Goal: Task Accomplishment & Management: Complete application form

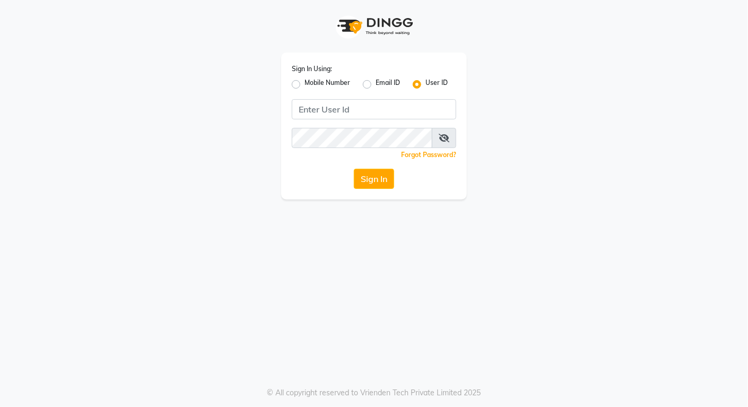
click at [304, 83] on label "Mobile Number" at bounding box center [327, 84] width 46 height 13
click at [304, 83] on input "Mobile Number" at bounding box center [307, 81] width 7 height 7
radio input "true"
radio input "false"
click at [311, 113] on div at bounding box center [310, 108] width 34 height 11
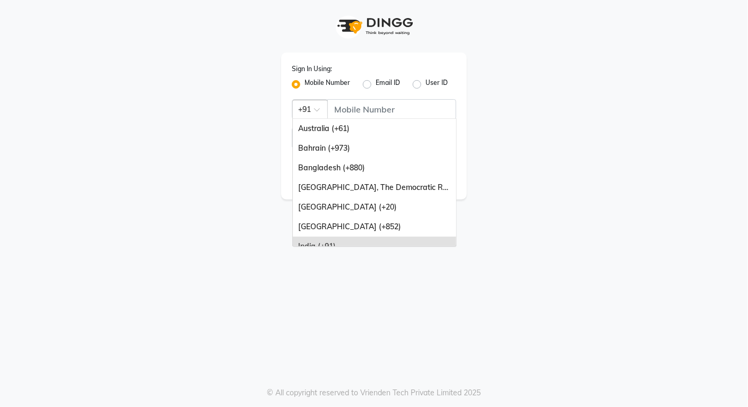
type input "7"
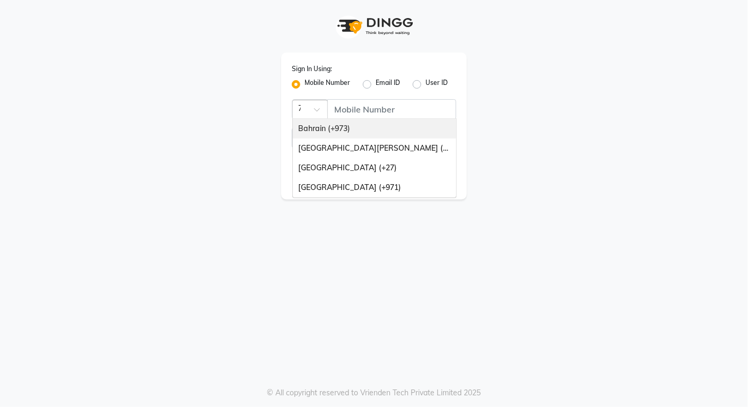
scroll to position [0, 1]
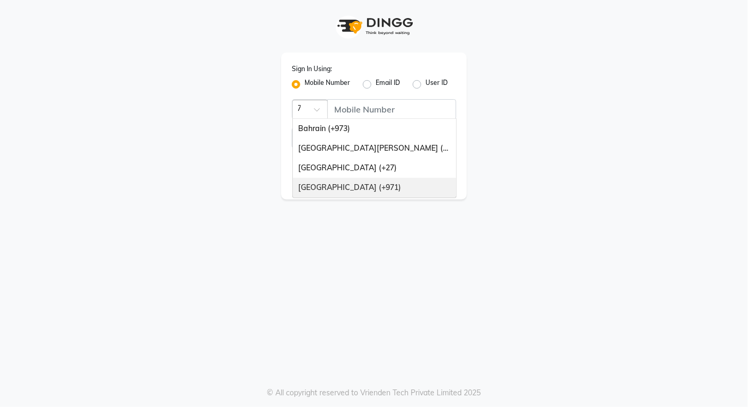
click at [357, 184] on div "United Arab Emirates (+971)" at bounding box center [374, 188] width 163 height 20
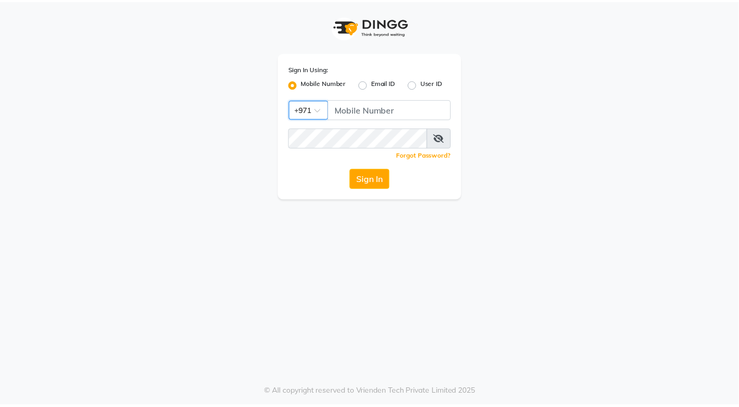
scroll to position [0, 0]
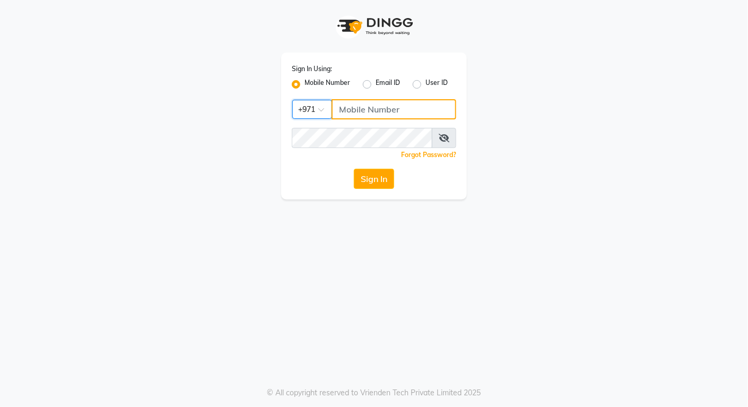
click at [351, 107] on input "Username" at bounding box center [393, 109] width 125 height 20
type input "522849246"
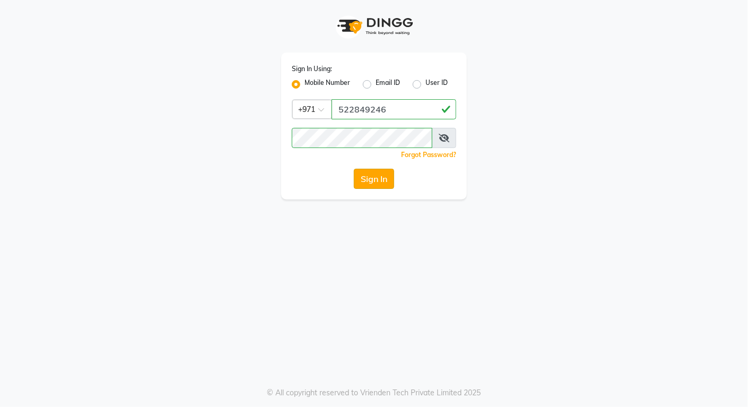
click at [376, 175] on button "Sign In" at bounding box center [374, 179] width 40 height 20
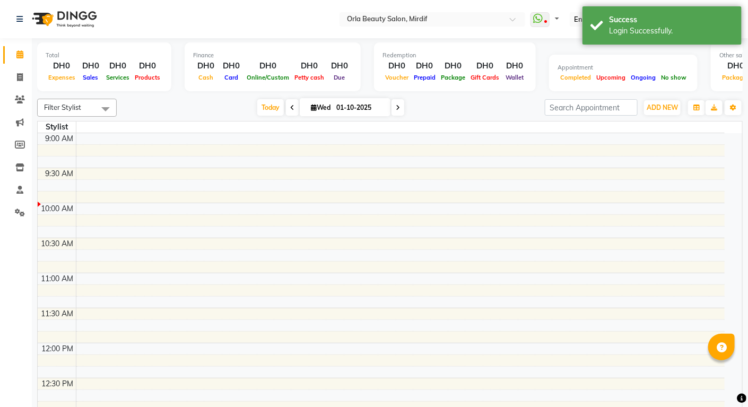
select select "en"
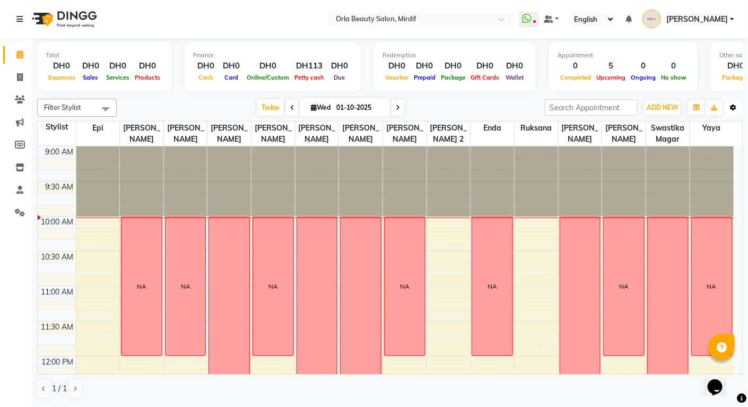
click at [734, 108] on icon "button" at bounding box center [733, 107] width 6 height 6
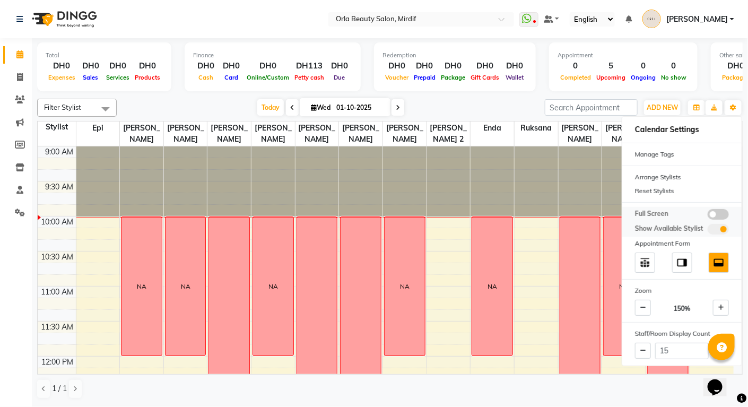
click at [719, 212] on span at bounding box center [717, 214] width 21 height 11
click at [707, 216] on input "checkbox" at bounding box center [707, 216] width 0 height 0
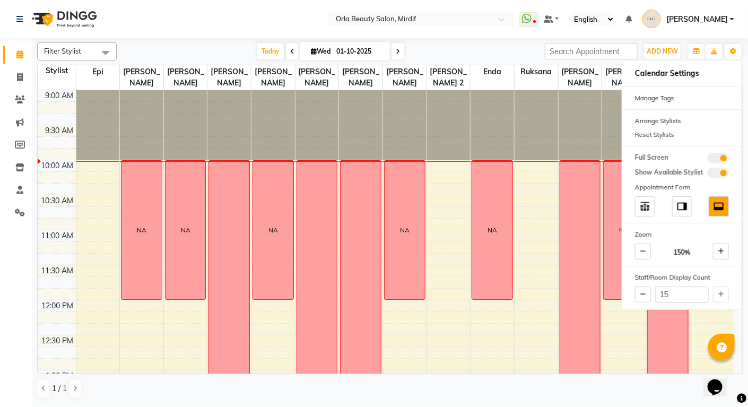
click at [243, 36] on nav "Select Location × Orla Beauty Salon, Mirdif WhatsApp Status ✕ Status: Disconnec…" at bounding box center [374, 19] width 748 height 38
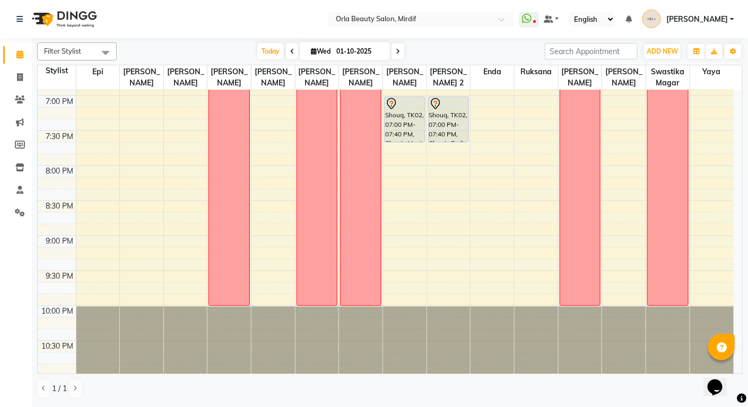
scroll to position [697, 0]
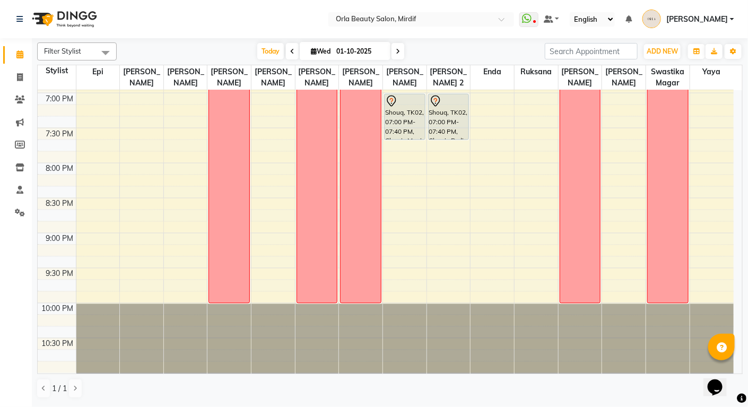
click at [400, 48] on span at bounding box center [397, 51] width 13 height 16
type input "02-10-2025"
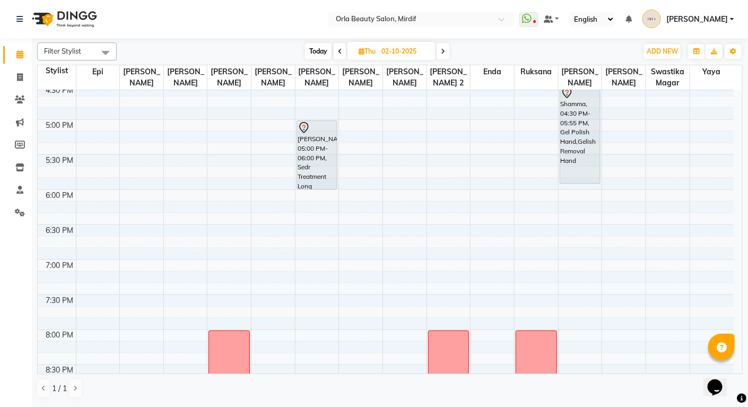
scroll to position [528, 0]
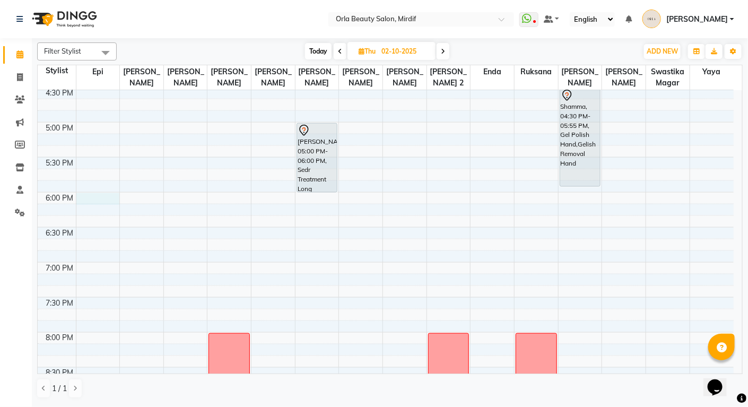
click at [108, 196] on div "9:00 AM 9:30 AM 10:00 AM 10:30 AM 11:00 AM 11:30 AM 12:00 PM 12:30 PM 1:00 PM 1…" at bounding box center [386, 52] width 696 height 979
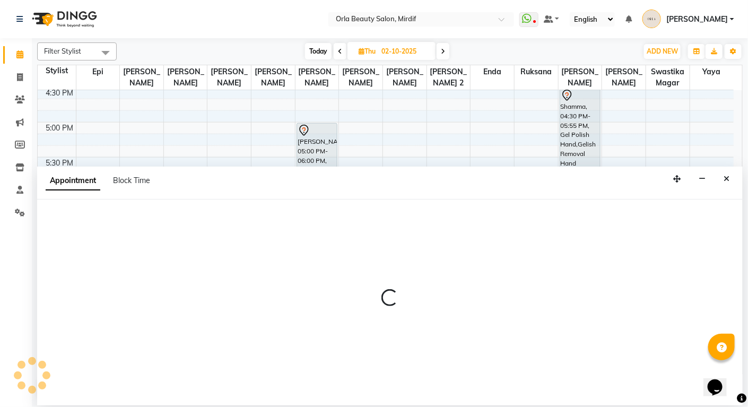
select select "31788"
select select "tentative"
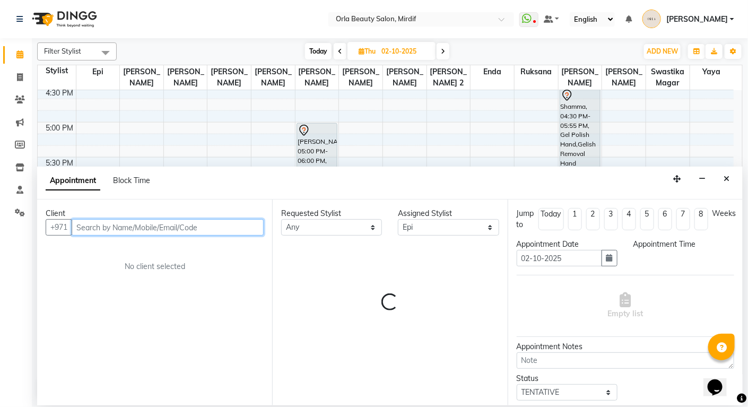
select select "1080"
click at [120, 225] on input "text" at bounding box center [168, 227] width 192 height 16
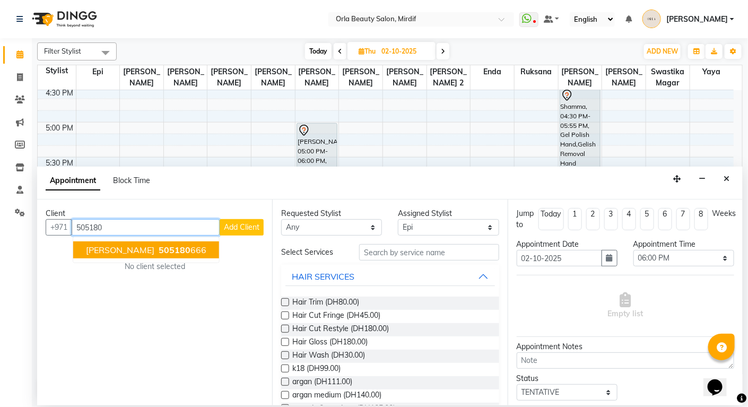
click at [120, 247] on span "[PERSON_NAME]" at bounding box center [120, 249] width 68 height 11
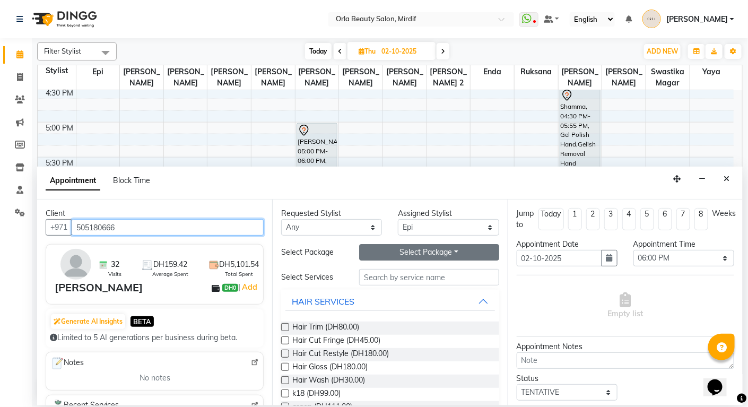
type input "505180666"
click at [417, 254] on button "Select Package Toggle Dropdown" at bounding box center [429, 252] width 140 height 16
click at [403, 280] on li "10 organic treatment" at bounding box center [409, 273] width 100 height 15
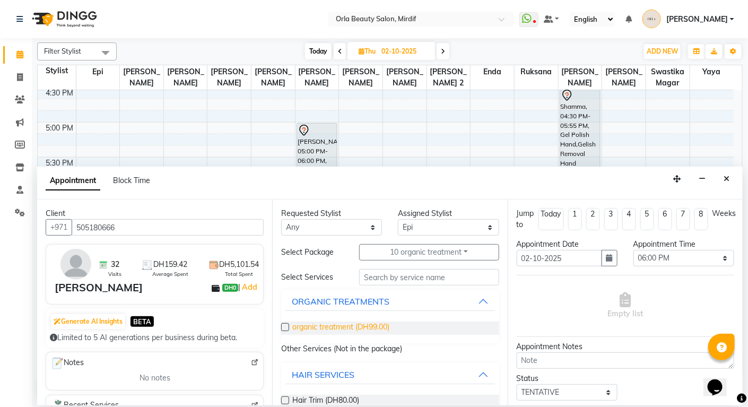
drag, startPoint x: 353, startPoint y: 328, endPoint x: 376, endPoint y: 326, distance: 23.4
click at [353, 328] on span "organic treatment (DH99.00)" at bounding box center [340, 327] width 97 height 13
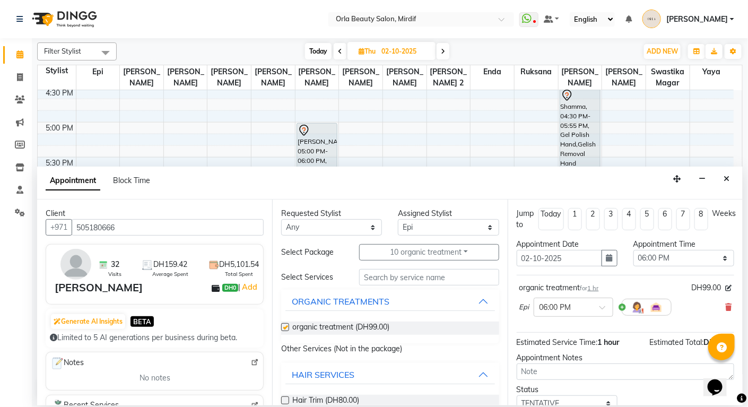
checkbox input "false"
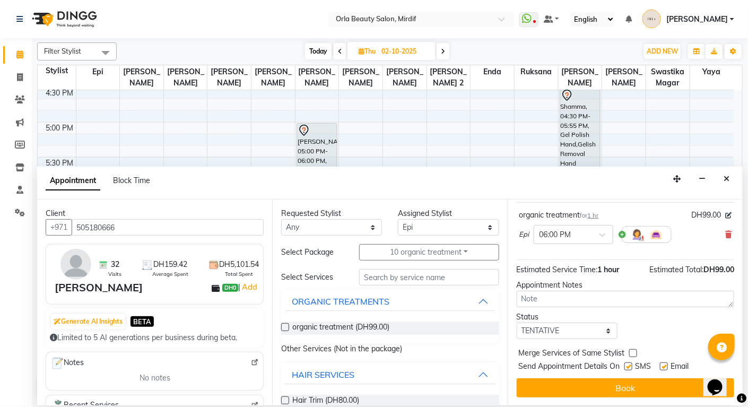
click at [632, 352] on label at bounding box center [633, 353] width 8 height 8
click at [632, 352] on input "checkbox" at bounding box center [632, 353] width 7 height 7
checkbox input "true"
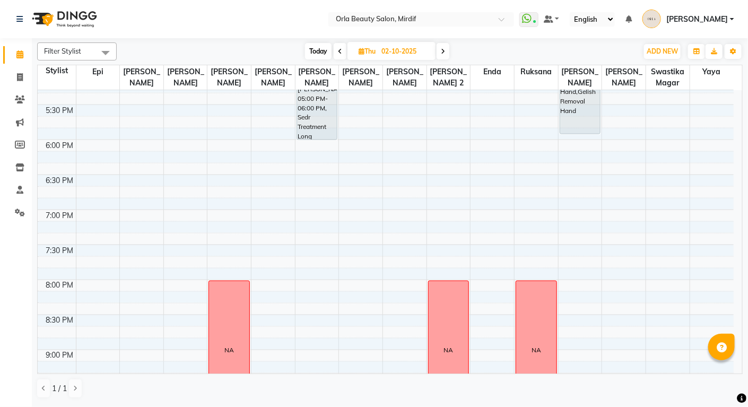
scroll to position [551, 0]
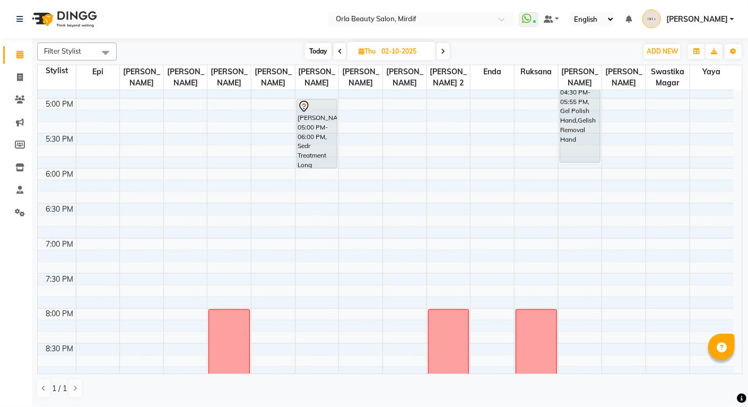
click at [87, 174] on div "9:00 AM 9:30 AM 10:00 AM 10:30 AM 11:00 AM 11:30 AM 12:00 PM 12:30 PM 1:00 PM 1…" at bounding box center [386, 28] width 696 height 979
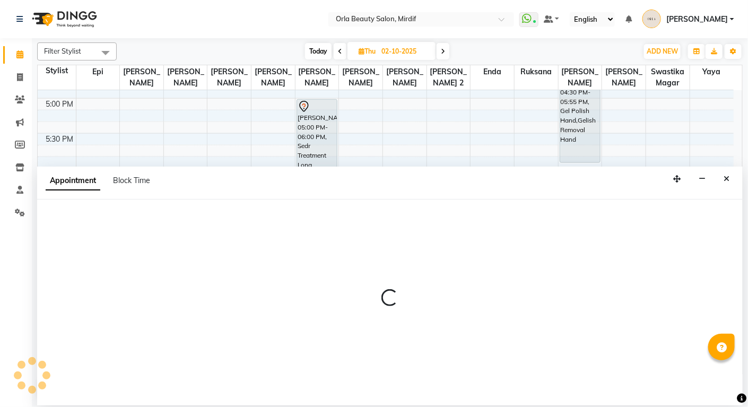
select select "31788"
select select "tentative"
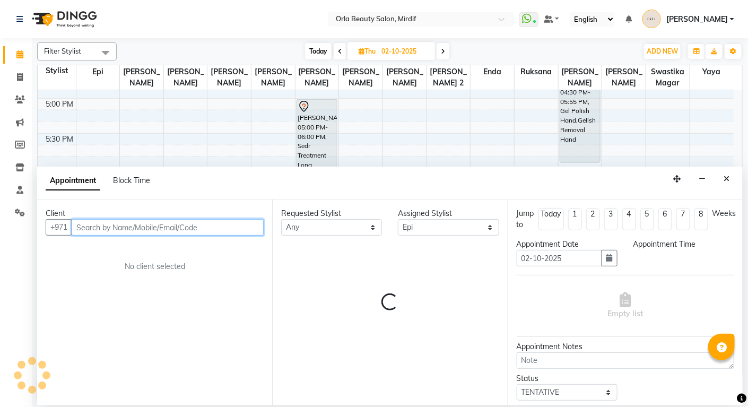
select select "1080"
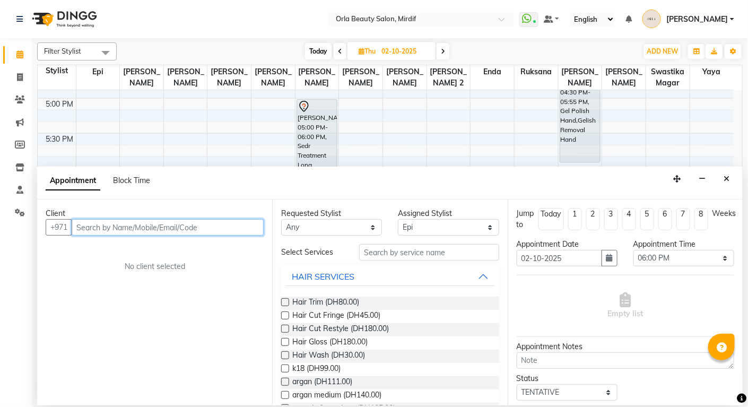
click at [120, 224] on input "text" at bounding box center [168, 227] width 192 height 16
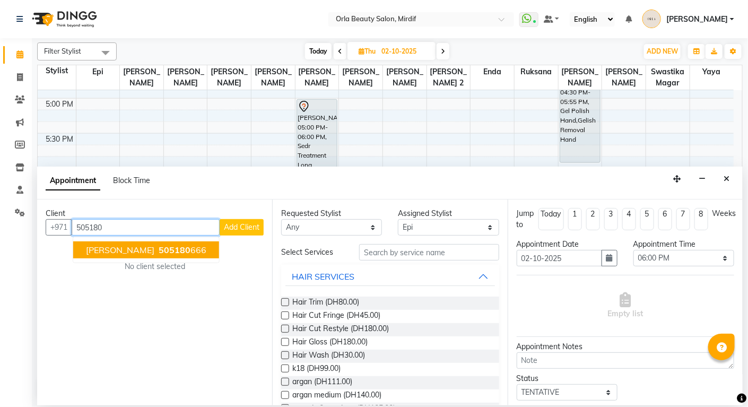
click at [120, 251] on span "[PERSON_NAME]" at bounding box center [120, 249] width 68 height 11
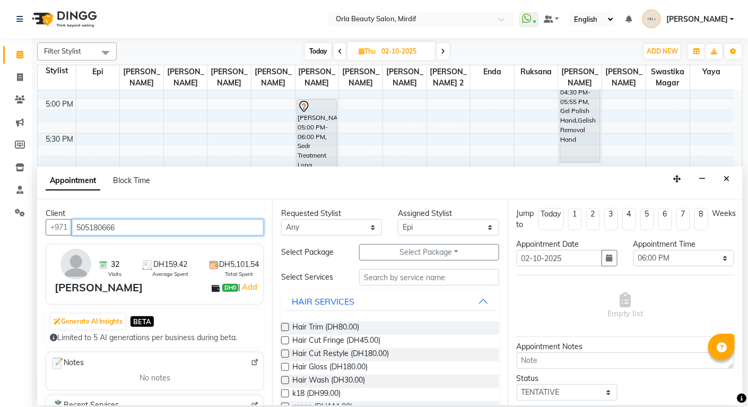
type input "505180666"
click at [416, 261] on div "Requested Stylist Any Enda Epi [PERSON_NAME] Manju [PERSON_NAME] [PERSON_NAME] …" at bounding box center [389, 302] width 235 height 206
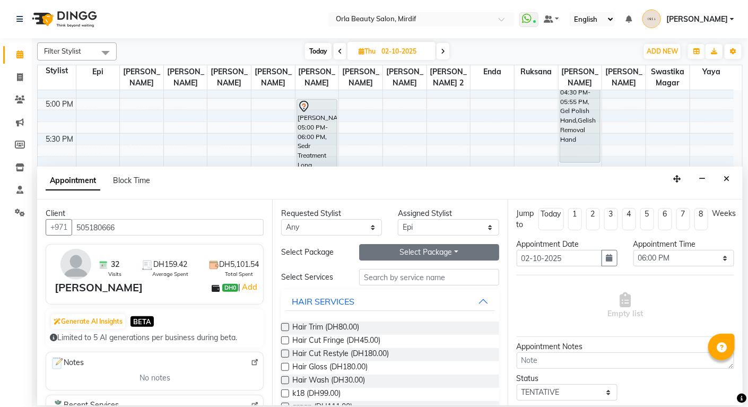
click at [413, 252] on button "Select Package Toggle Dropdown" at bounding box center [429, 252] width 140 height 16
click at [400, 276] on li "10 organic treatment" at bounding box center [409, 273] width 100 height 15
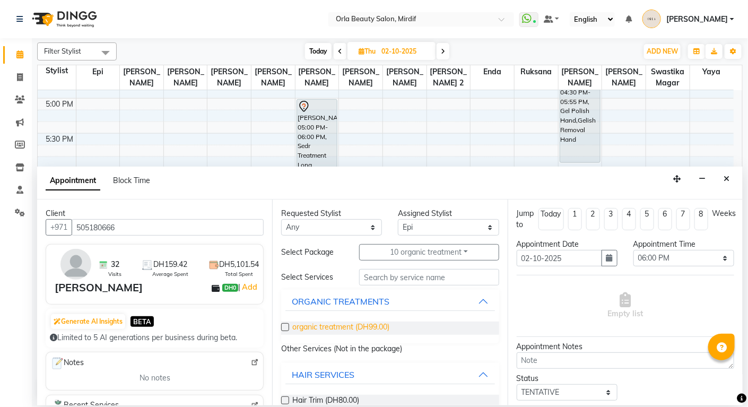
click at [323, 326] on span "organic treatment (DH99.00)" at bounding box center [340, 327] width 97 height 13
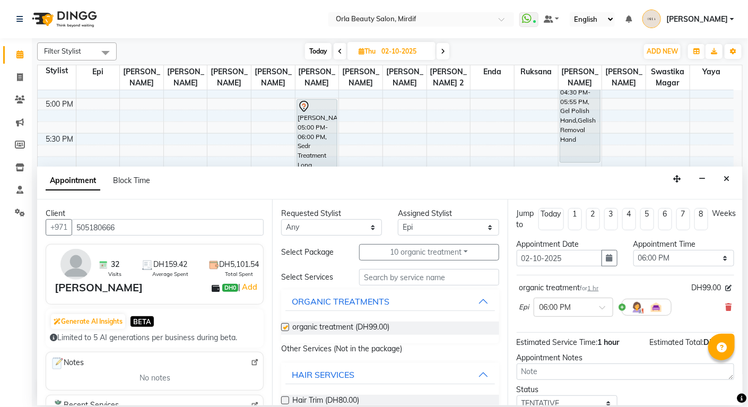
checkbox input "false"
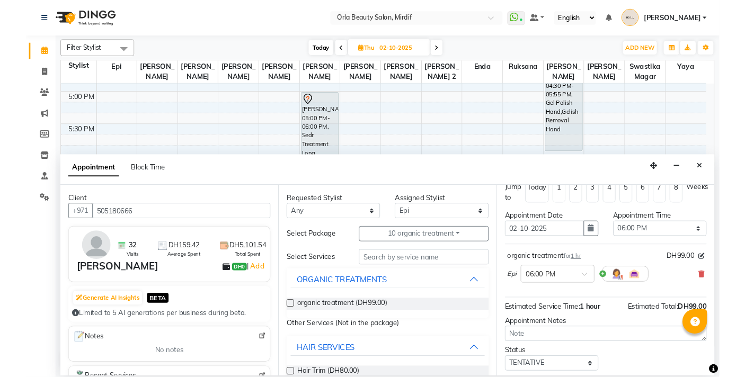
scroll to position [73, 0]
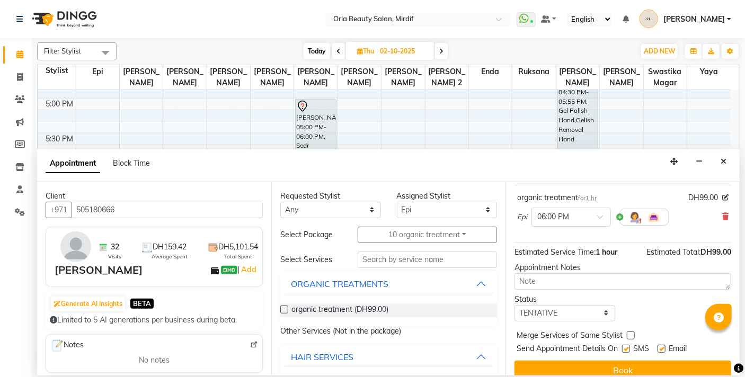
click at [631, 335] on label at bounding box center [631, 336] width 8 height 8
click at [631, 335] on input "checkbox" at bounding box center [630, 336] width 7 height 7
checkbox input "true"
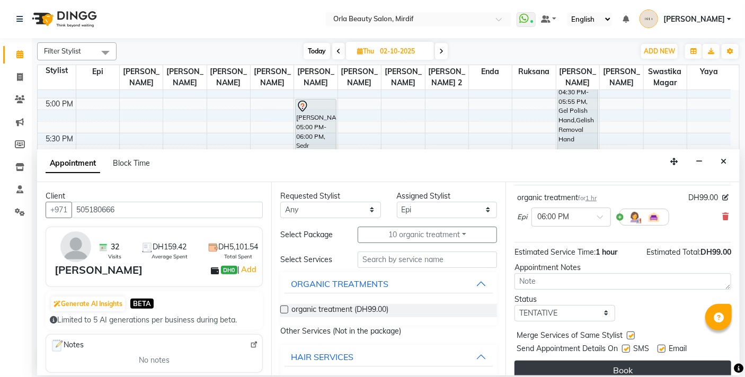
click at [623, 363] on button "Book" at bounding box center [623, 370] width 217 height 19
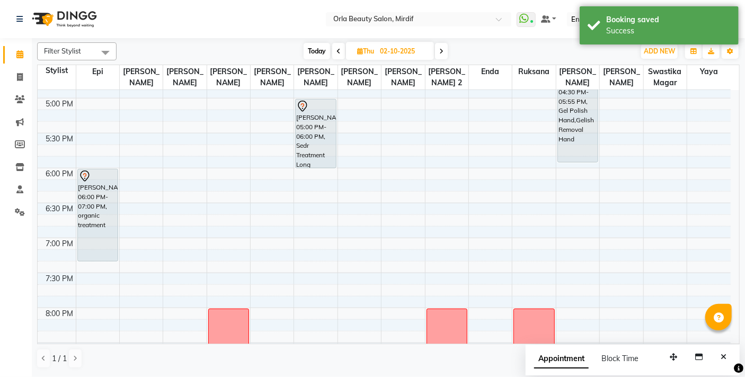
drag, startPoint x: 98, startPoint y: 238, endPoint x: 95, endPoint y: 253, distance: 15.5
click at [95, 253] on div "[PERSON_NAME], 01:00 PM-02:00 PM, Beach Waves Medium Haifa [GEOGRAPHIC_DATA], 0…" at bounding box center [97, 28] width 43 height 979
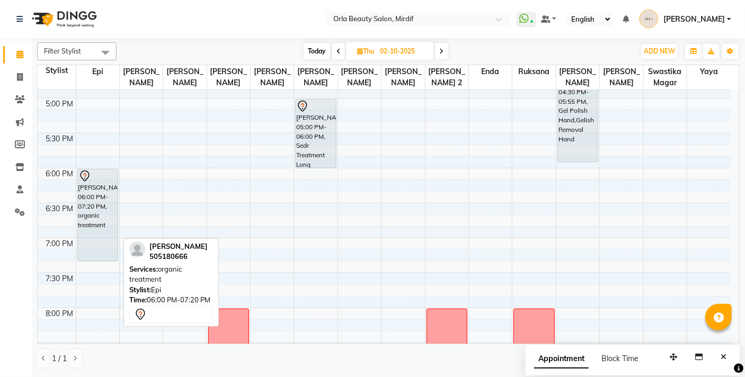
click at [98, 255] on div "[PERSON_NAME], 06:00 PM-07:20 PM, organic treatment" at bounding box center [98, 216] width 40 height 92
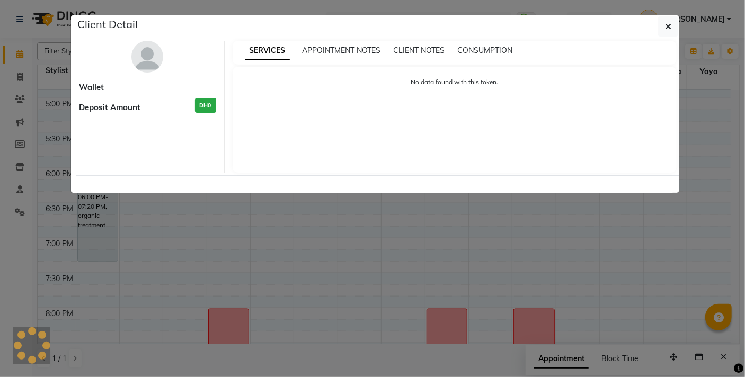
select select "7"
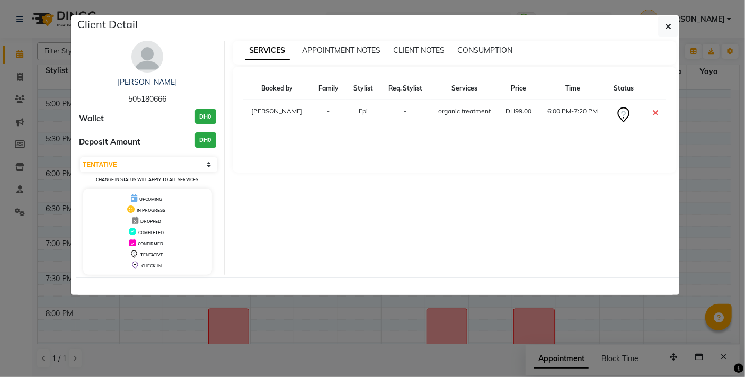
click at [744, 333] on ngb-modal-window "Client Detail [GEOGRAPHIC_DATA] Alsuwidi 505180666 Wallet DH0 Deposit Amount DH…" at bounding box center [372, 188] width 745 height 377
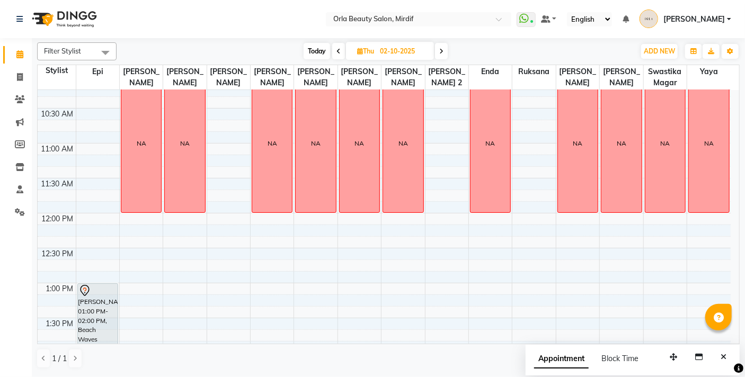
scroll to position [0, 0]
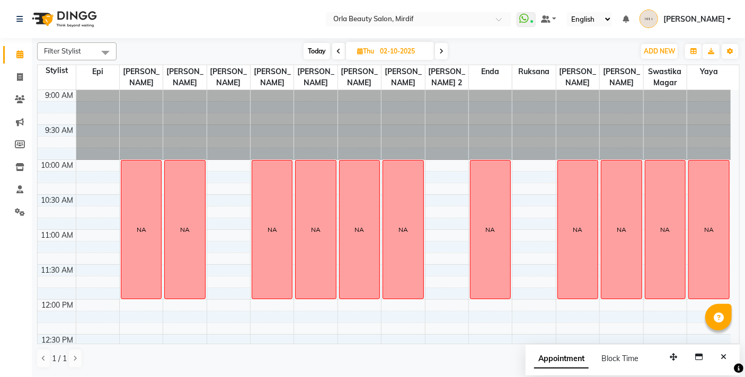
click at [316, 59] on span "Today" at bounding box center [317, 51] width 27 height 16
type input "01-10-2025"
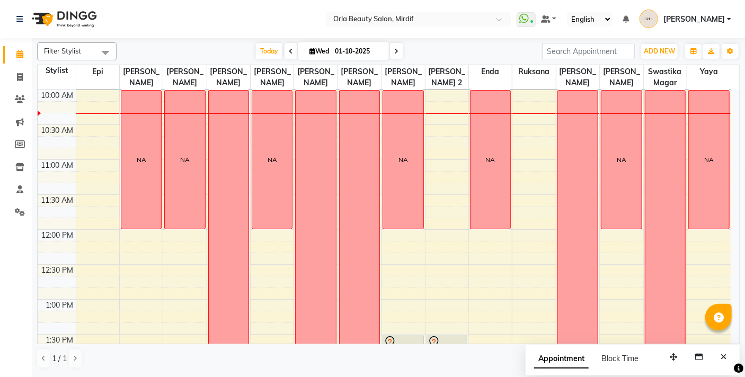
scroll to position [64, 0]
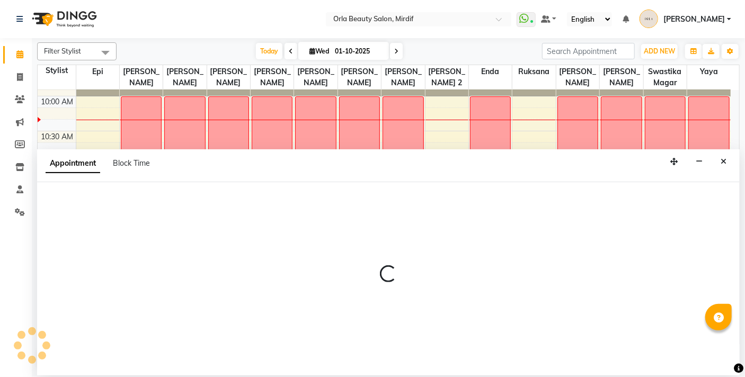
select select "33284"
select select "660"
select select "tentative"
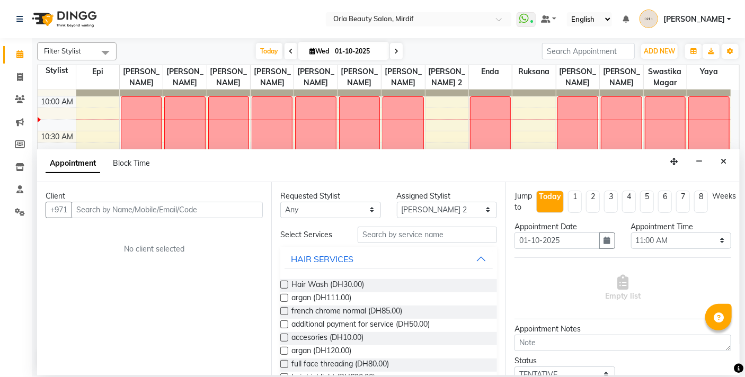
click at [194, 210] on input "text" at bounding box center [167, 210] width 191 height 16
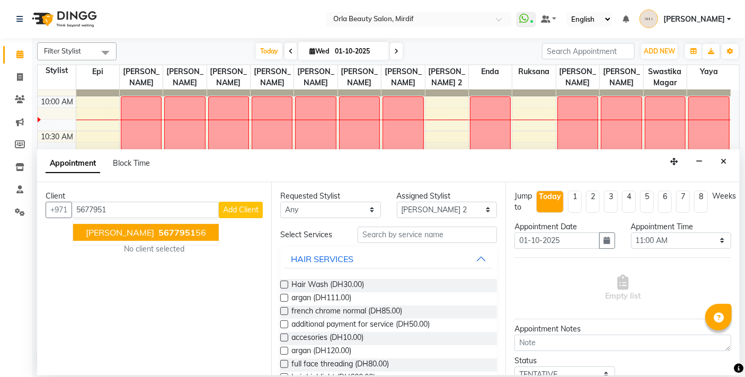
click at [175, 233] on span "5677951" at bounding box center [177, 232] width 37 height 11
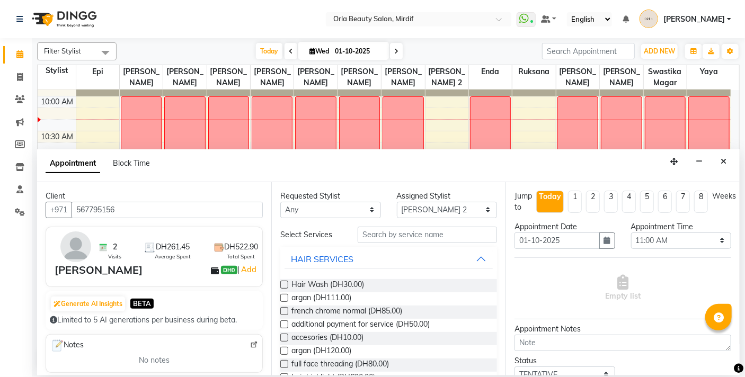
type input "567795156"
click at [374, 235] on input "text" at bounding box center [427, 235] width 139 height 16
type input "o"
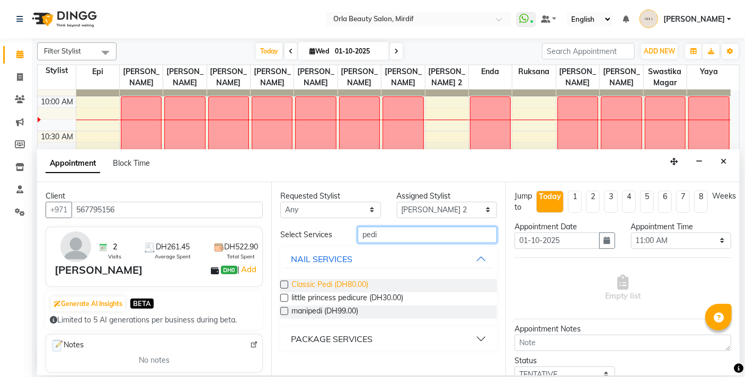
type input "pedi"
click at [333, 286] on span "Classic Pedi (DH80.00)" at bounding box center [330, 285] width 77 height 13
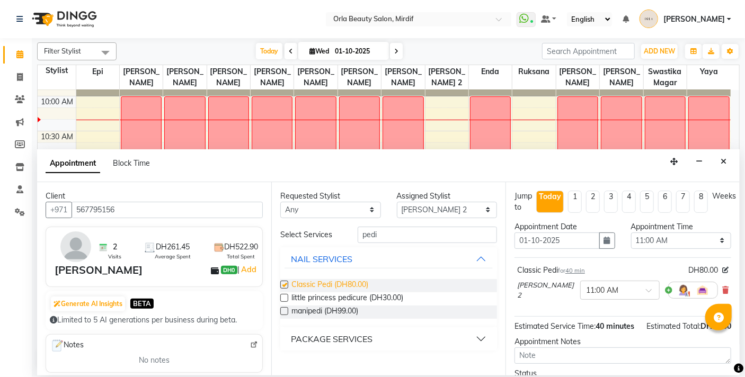
checkbox input "false"
click at [455, 206] on select "Select Enda Epi [PERSON_NAME] [PERSON_NAME] [PERSON_NAME] [PERSON_NAME] 2 [PERS…" at bounding box center [447, 210] width 101 height 16
select select "49141"
click at [397, 202] on select "Select Enda Epi [PERSON_NAME] [PERSON_NAME] [PERSON_NAME] [PERSON_NAME] 2 [PERS…" at bounding box center [447, 210] width 101 height 16
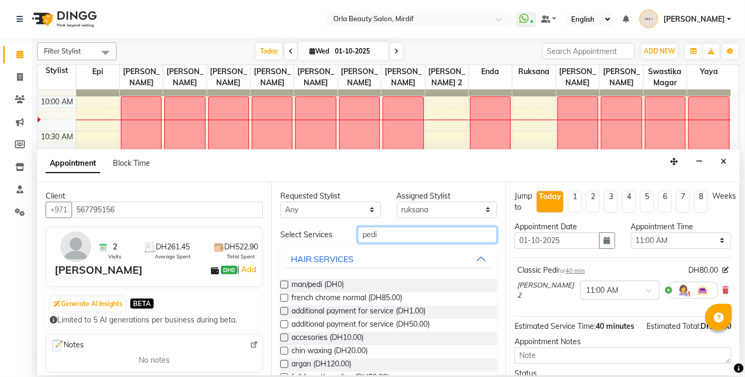
click at [383, 240] on input "pedi" at bounding box center [427, 235] width 139 height 16
type input "p"
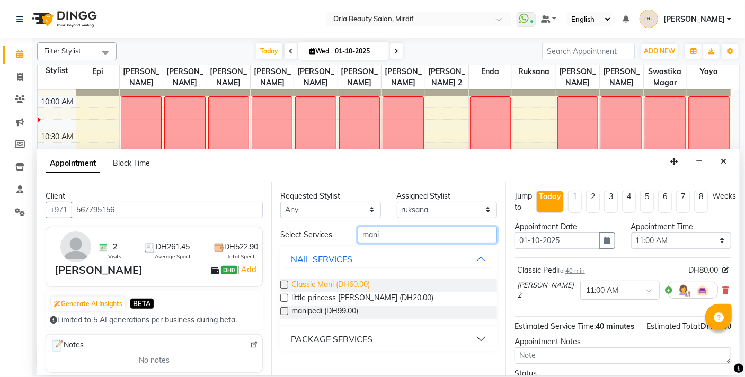
type input "mani"
click at [317, 288] on span "Classic Mani (DH60.00)" at bounding box center [331, 285] width 78 height 13
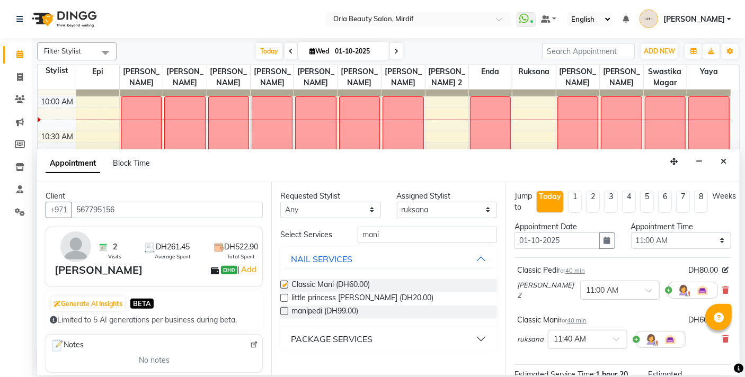
checkbox input "false"
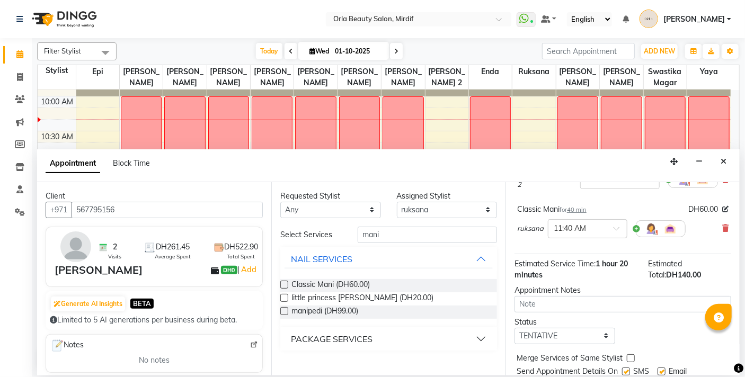
scroll to position [120, 0]
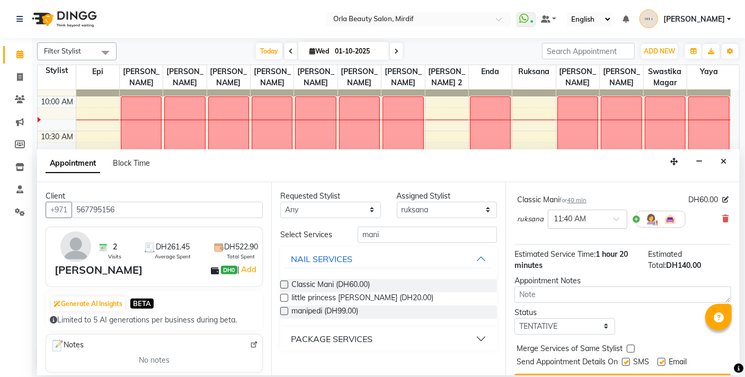
click at [627, 221] on div "× 11:40 AM" at bounding box center [588, 219] width 80 height 19
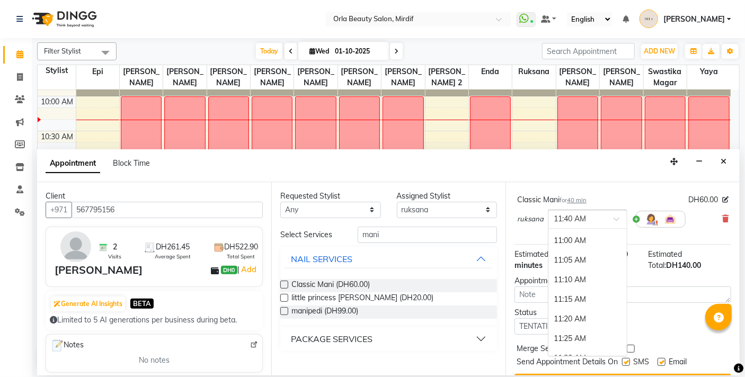
scroll to position [211, 0]
click at [586, 257] on div "11:00 AM" at bounding box center [588, 263] width 78 height 20
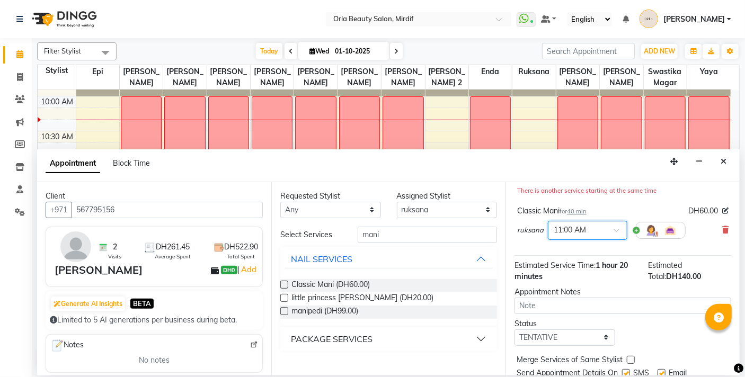
scroll to position [155, 0]
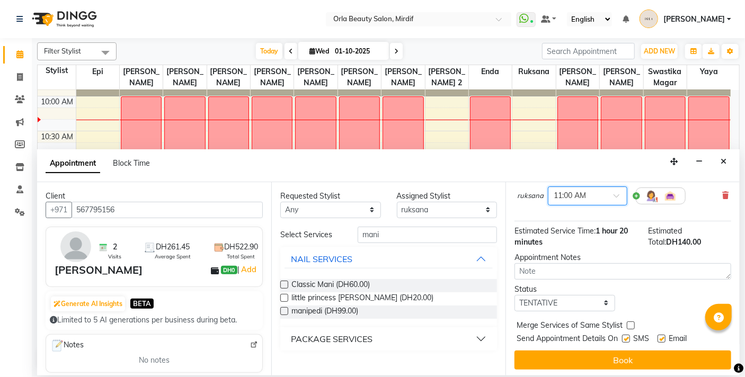
click at [631, 326] on label at bounding box center [631, 326] width 8 height 8
click at [631, 326] on input "checkbox" at bounding box center [630, 326] width 7 height 7
checkbox input "true"
click at [633, 353] on button "Book" at bounding box center [623, 360] width 217 height 19
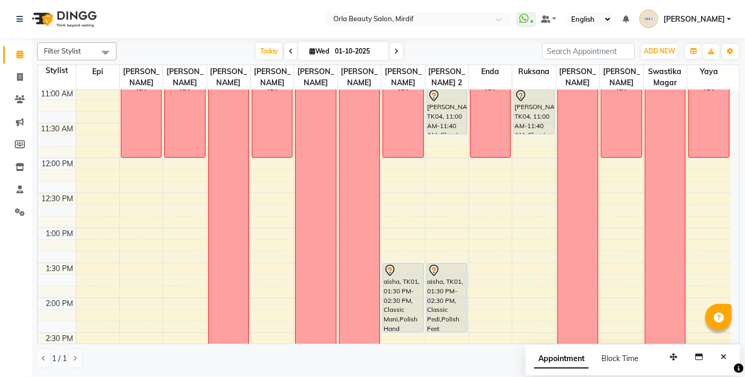
scroll to position [164, 0]
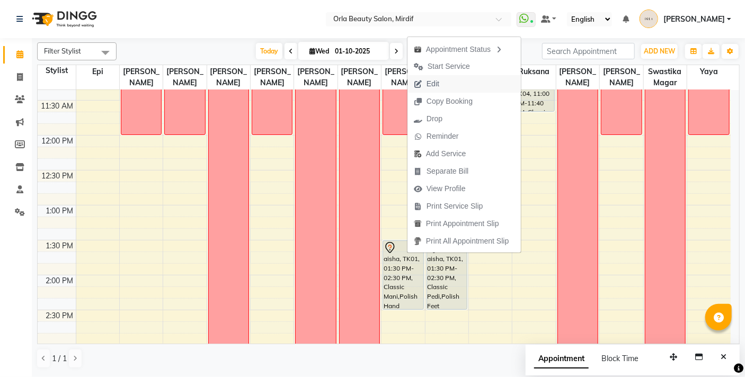
click at [420, 81] on icon "button" at bounding box center [418, 84] width 8 height 7
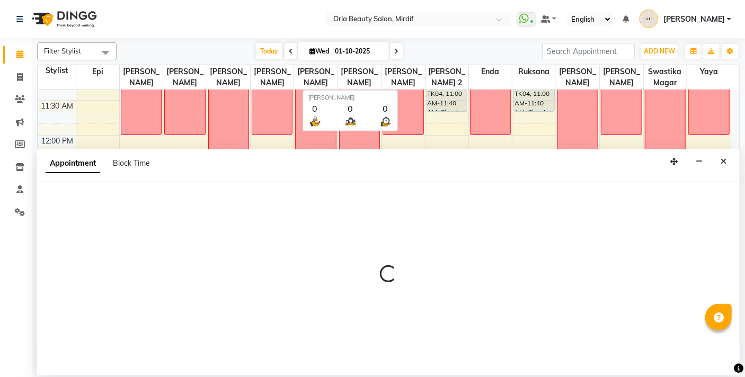
select select "tentative"
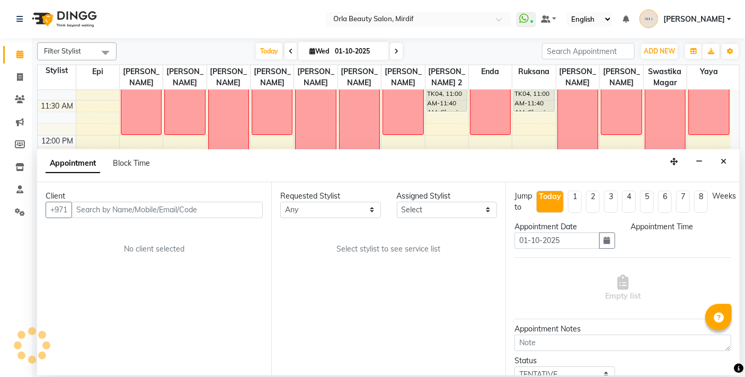
select select "810"
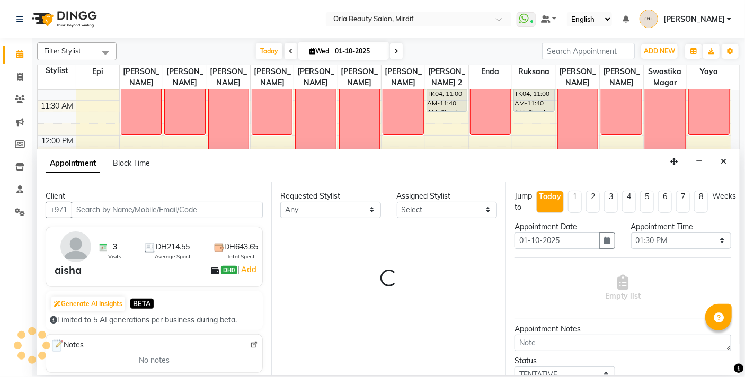
select select "31790"
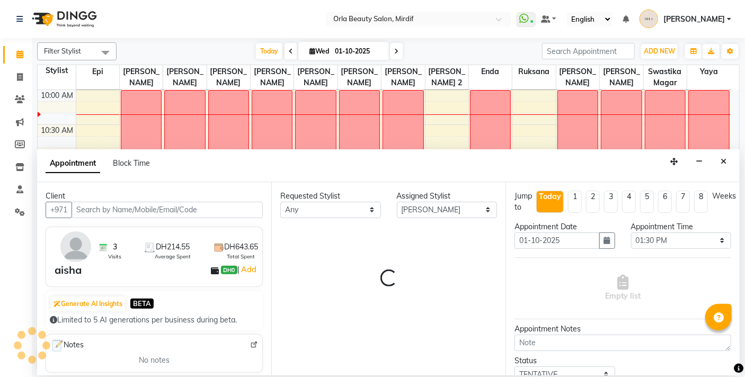
select select "2225"
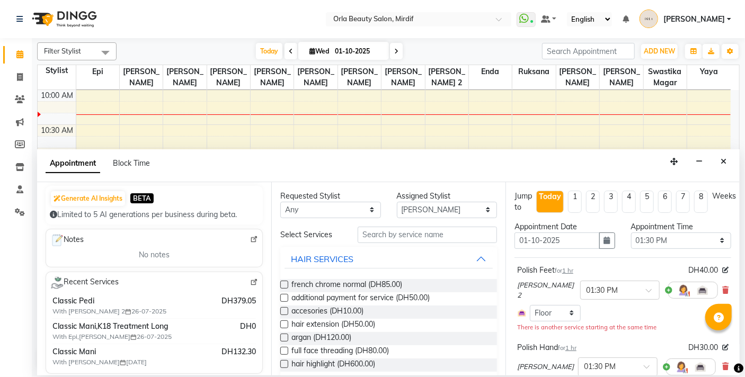
scroll to position [120, 0]
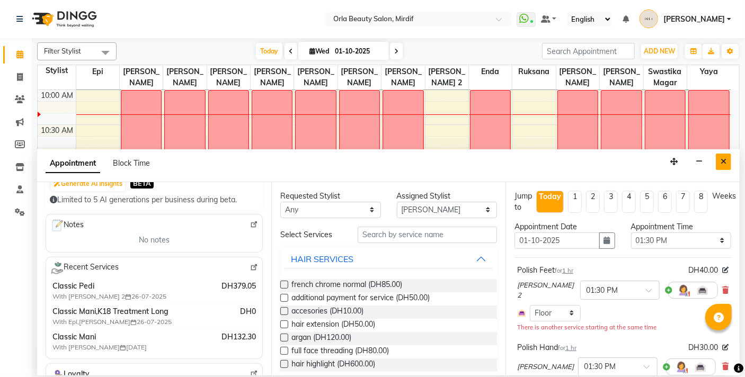
click at [725, 156] on button "Close" at bounding box center [723, 162] width 15 height 16
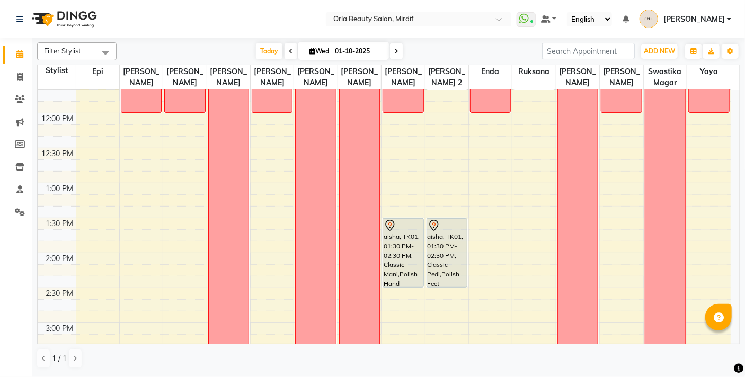
scroll to position [233, 0]
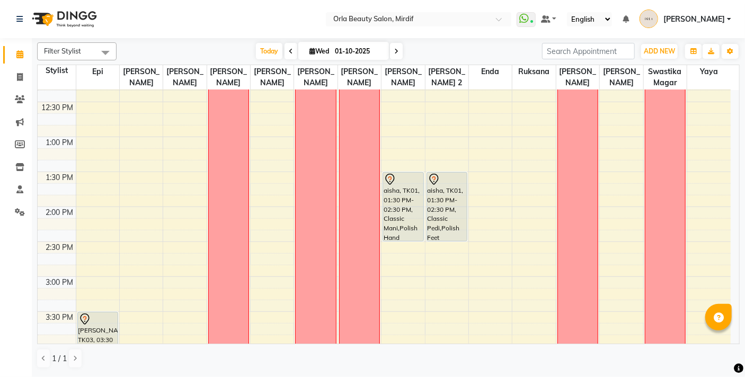
click at [484, 151] on div "9:00 AM 9:30 AM 10:00 AM 10:30 AM 11:00 AM 11:30 AM 12:00 PM 12:30 PM 1:00 PM 1…" at bounding box center [384, 346] width 693 height 979
select select "36970"
select select "tentative"
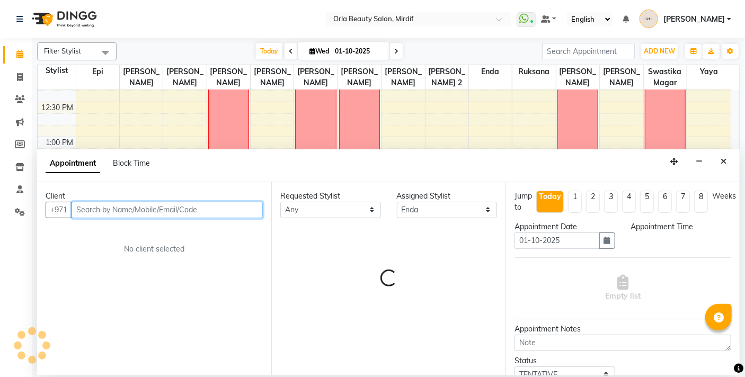
select select "795"
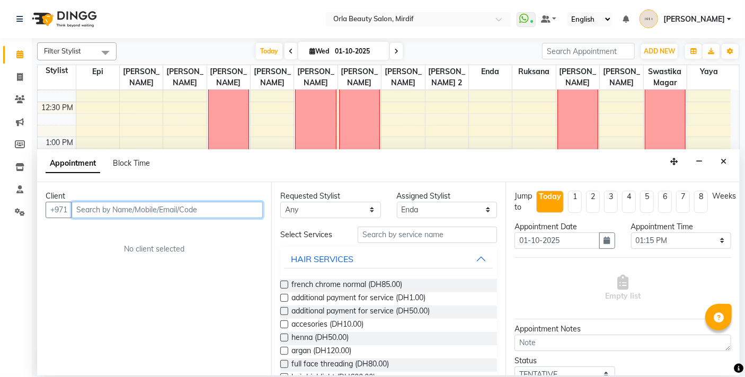
click at [160, 208] on input "text" at bounding box center [167, 210] width 191 height 16
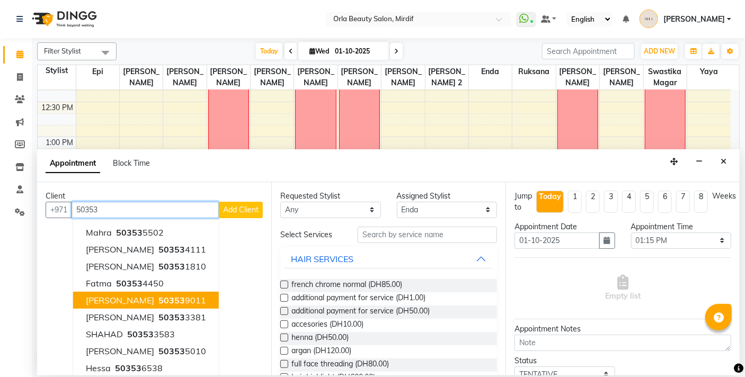
click at [159, 299] on span "50353" at bounding box center [172, 300] width 27 height 11
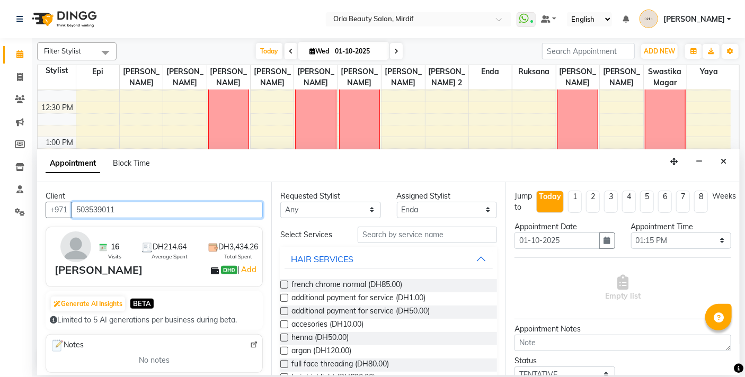
type input "503539011"
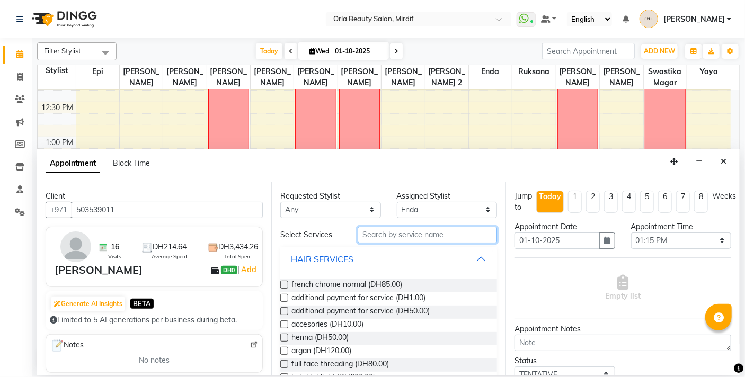
click at [403, 236] on input "text" at bounding box center [427, 235] width 139 height 16
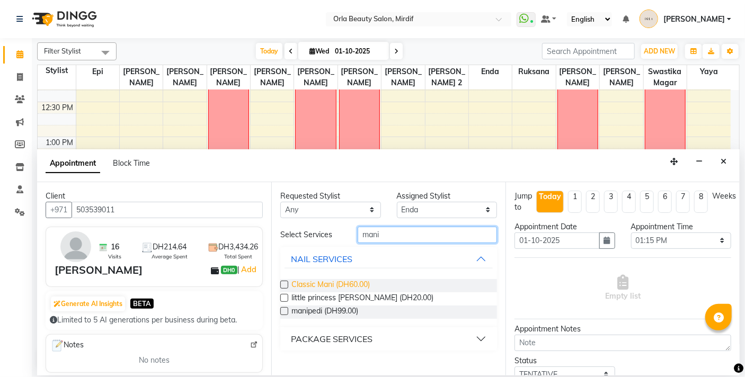
type input "mani"
click at [324, 284] on span "Classic Mani (DH60.00)" at bounding box center [331, 285] width 78 height 13
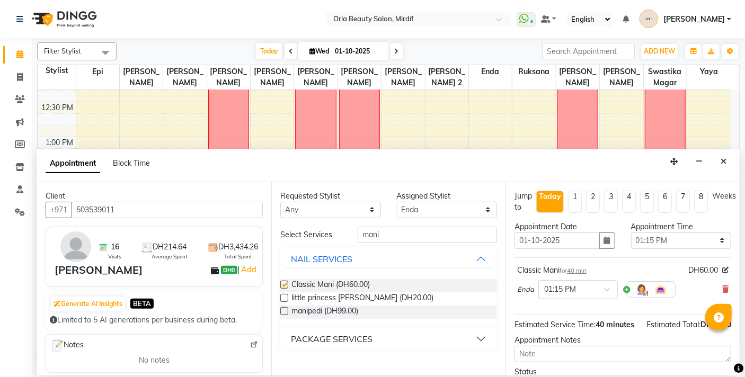
checkbox input "false"
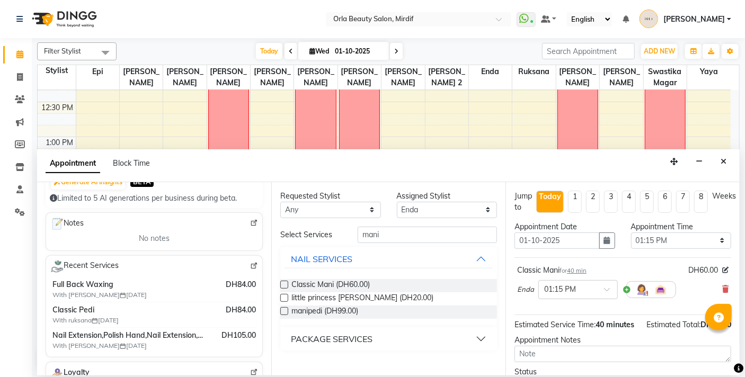
scroll to position [135, 0]
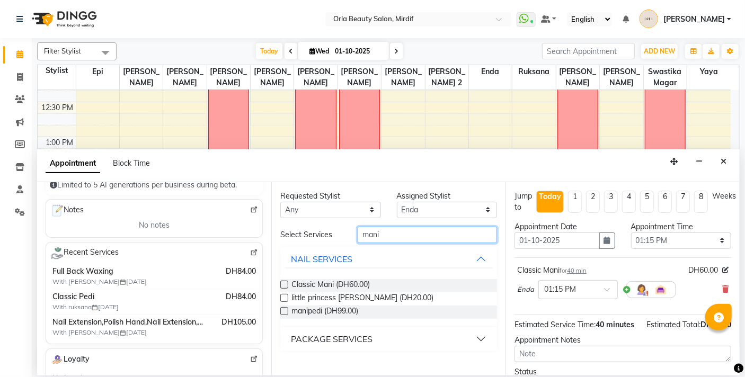
click at [396, 231] on input "mani" at bounding box center [427, 235] width 139 height 16
type input "m"
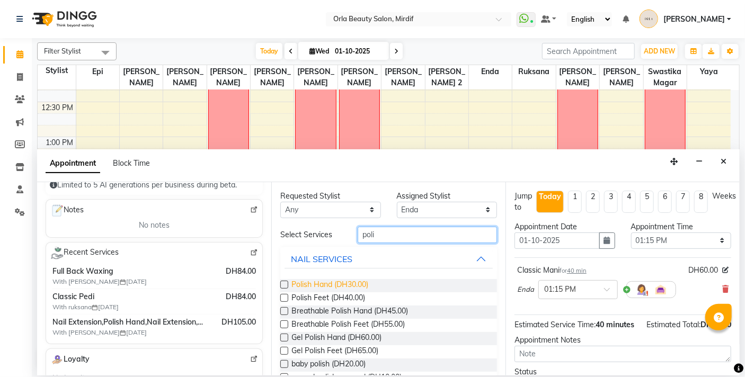
type input "poli"
click at [333, 286] on span "Polish Hand (DH30.00)" at bounding box center [330, 285] width 77 height 13
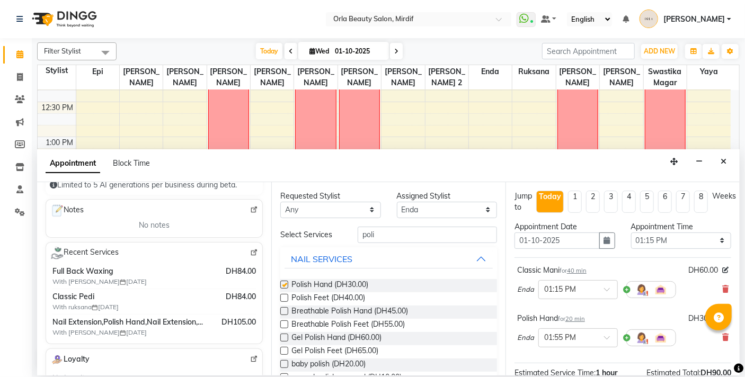
checkbox input "false"
click at [444, 211] on select "Select Enda Epi [PERSON_NAME] [PERSON_NAME] [PERSON_NAME] [PERSON_NAME] 2 [PERS…" at bounding box center [447, 210] width 101 height 16
select select "55164"
click at [397, 202] on select "Select Enda Epi [PERSON_NAME] [PERSON_NAME] [PERSON_NAME] [PERSON_NAME] 2 [PERS…" at bounding box center [447, 210] width 101 height 16
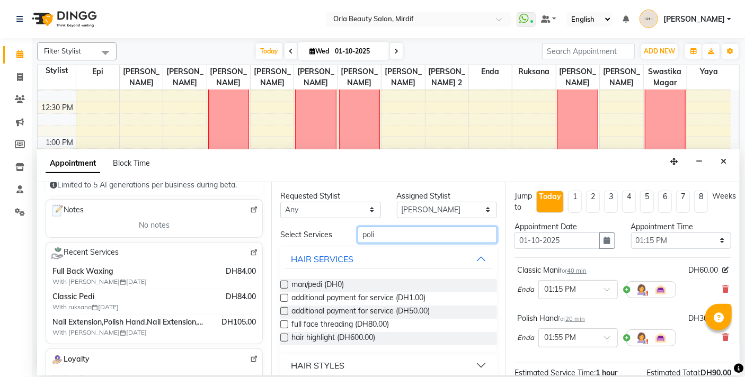
click at [381, 234] on input "poli" at bounding box center [427, 235] width 139 height 16
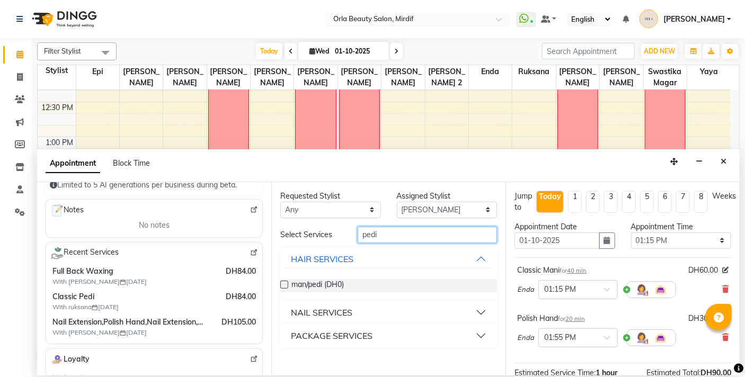
type input "pedi"
click at [337, 309] on div "NAIL SERVICES" at bounding box center [321, 312] width 61 height 13
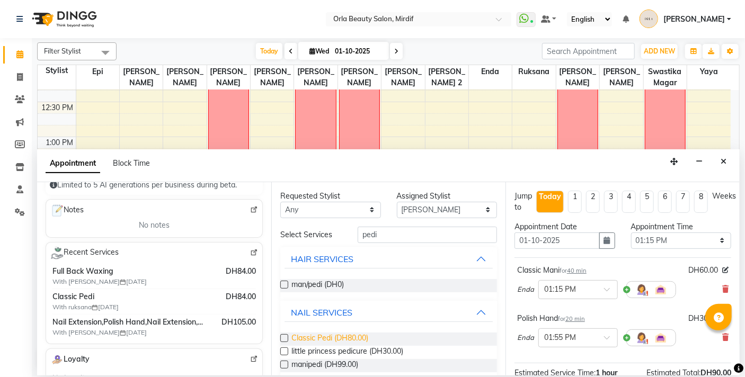
click at [330, 337] on span "Classic Pedi (DH80.00)" at bounding box center [330, 339] width 77 height 13
checkbox input "false"
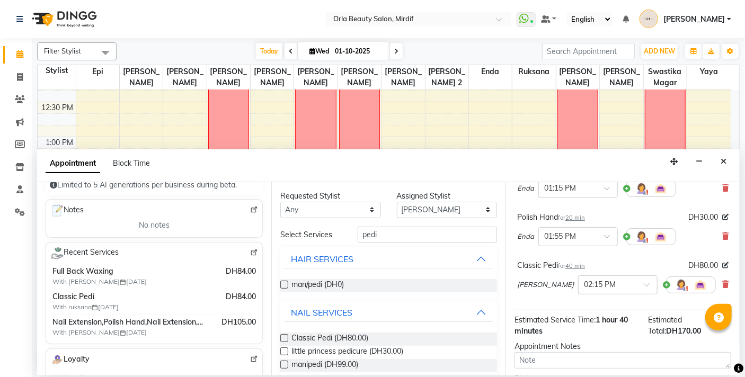
scroll to position [124, 0]
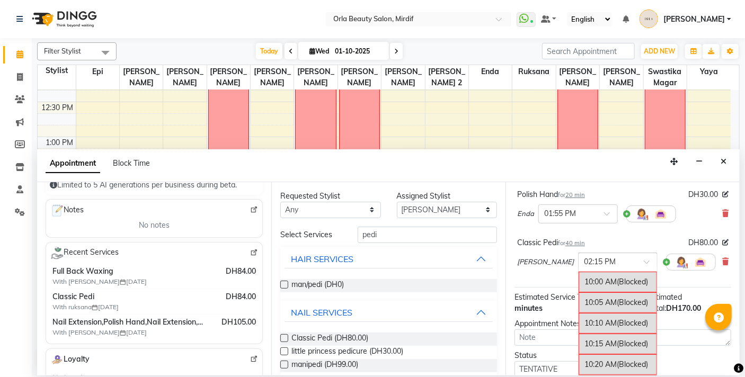
click at [626, 267] on div "× 02:15 PM" at bounding box center [618, 262] width 80 height 19
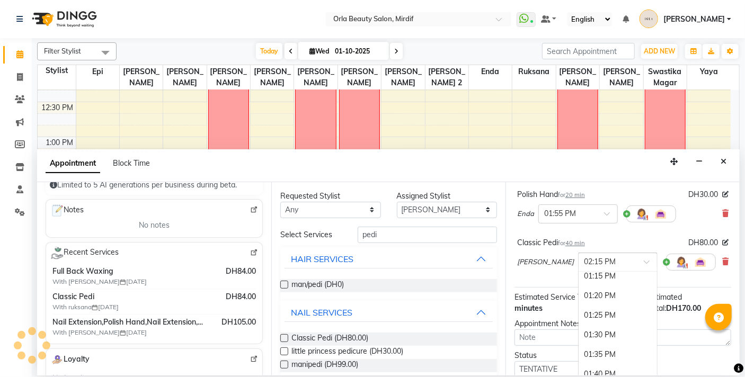
scroll to position [767, 0]
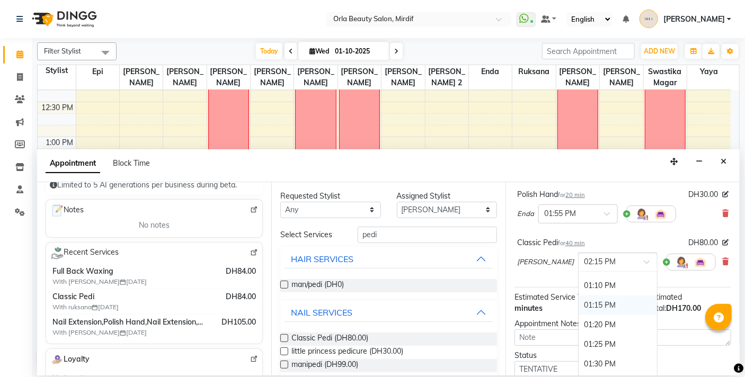
click at [581, 305] on div "01:15 PM" at bounding box center [618, 306] width 78 height 20
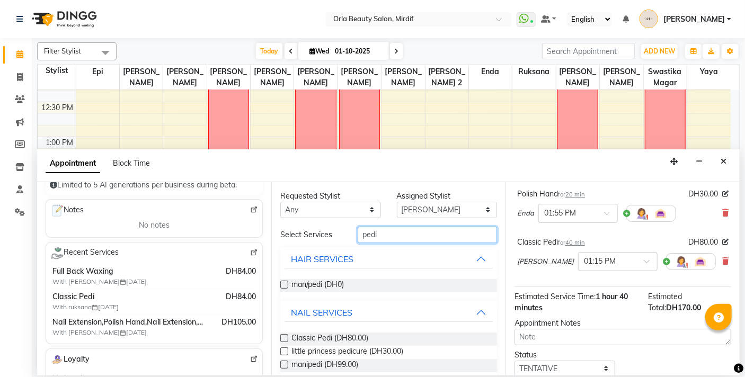
click at [419, 237] on input "pedi" at bounding box center [427, 235] width 139 height 16
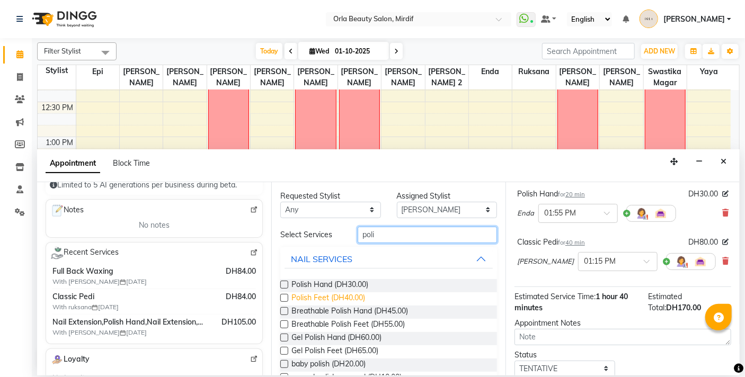
type input "poli"
click at [321, 298] on span "Polish Feet (DH40.00)" at bounding box center [329, 299] width 74 height 13
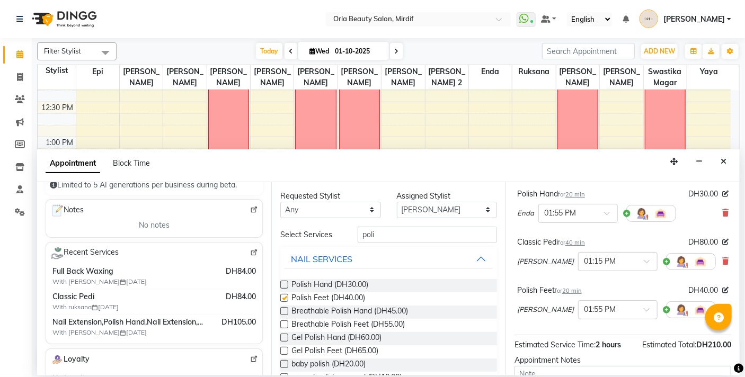
checkbox input "false"
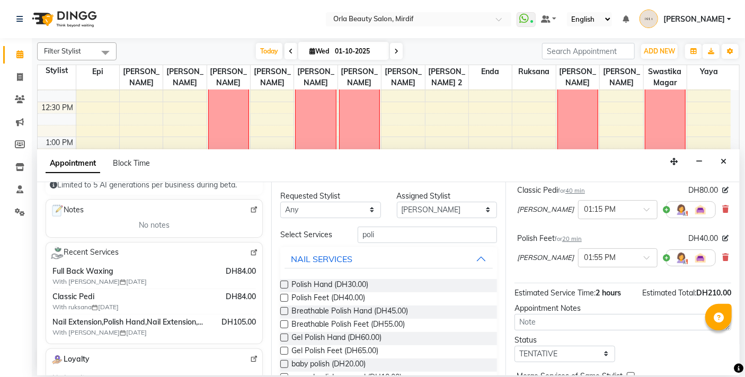
scroll to position [240, 0]
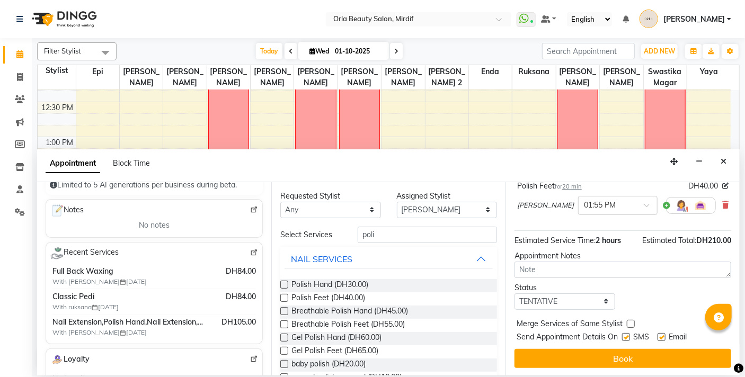
click at [634, 329] on div "Merge Services of Same Stylist" at bounding box center [623, 325] width 217 height 13
click at [630, 324] on label at bounding box center [631, 324] width 8 height 8
click at [630, 324] on input "checkbox" at bounding box center [630, 325] width 7 height 7
checkbox input "true"
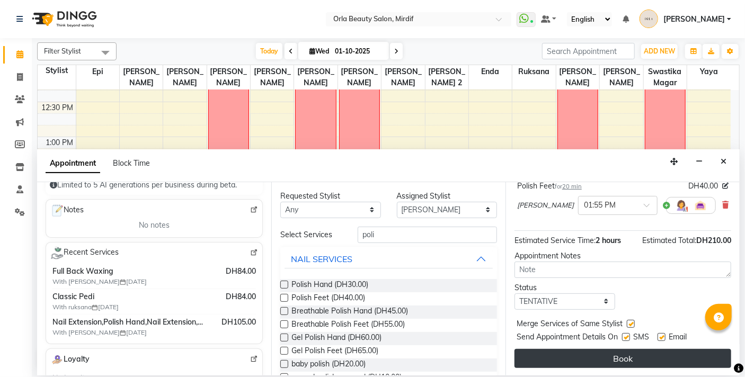
click at [628, 353] on button "Book" at bounding box center [623, 358] width 217 height 19
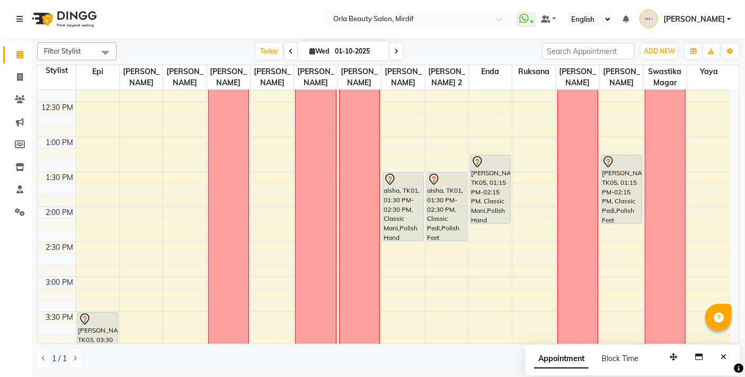
click at [289, 50] on icon at bounding box center [291, 51] width 4 height 6
type input "[DATE]"
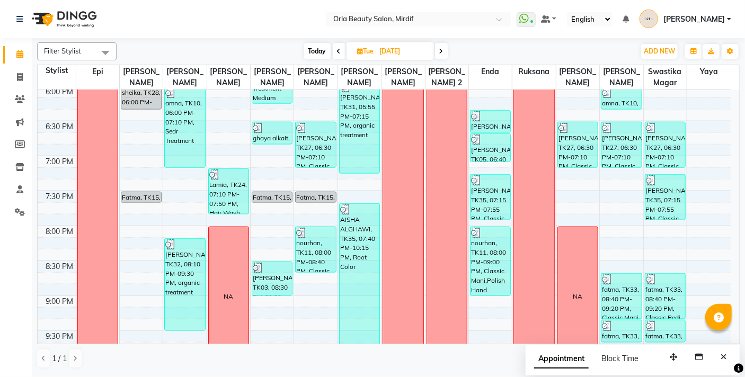
scroll to position [650, 0]
